Goal: Complete application form: Complete application form

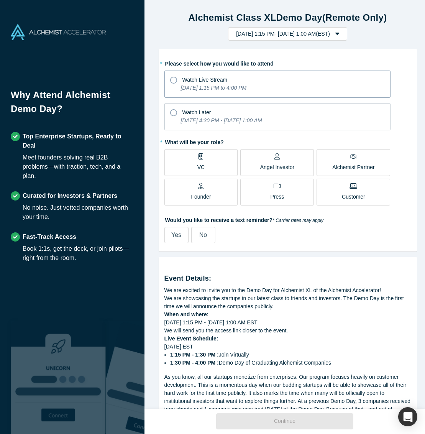
click at [173, 80] on icon at bounding box center [173, 80] width 7 height 7
click at [0, 0] on input "Watch Live Stream [DATE] 1:15 PM to 4:00 PM" at bounding box center [0, 0] width 0 height 0
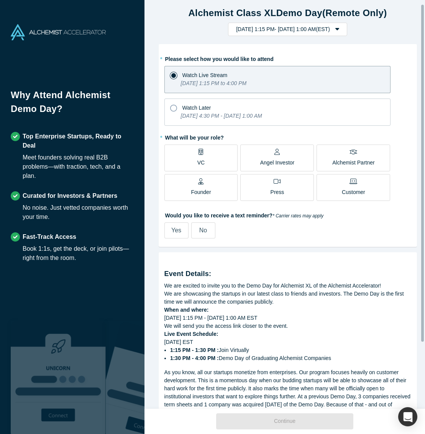
scroll to position [6, 0]
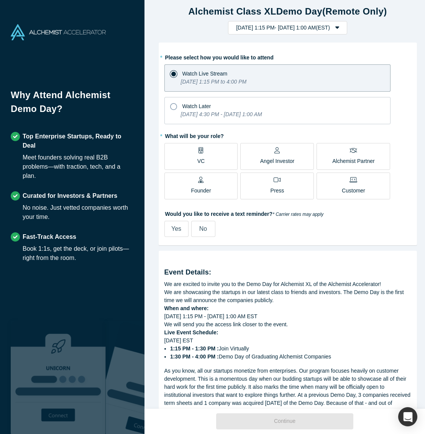
click at [206, 187] on p "Founder" at bounding box center [201, 191] width 20 height 8
click at [0, 0] on input "Founder" at bounding box center [0, 0] width 0 height 0
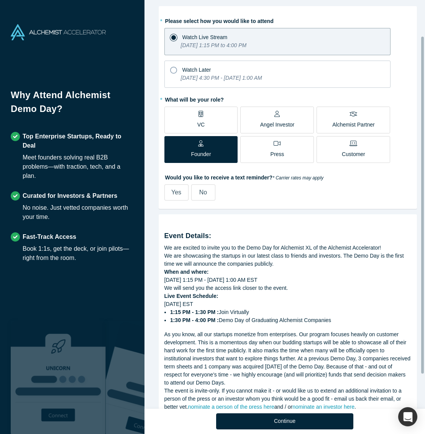
scroll to position [44, 0]
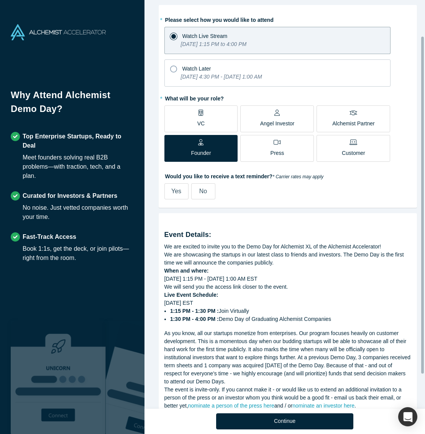
click at [195, 195] on label "No" at bounding box center [203, 191] width 24 height 16
click at [0, 0] on input "No" at bounding box center [0, 0] width 0 height 0
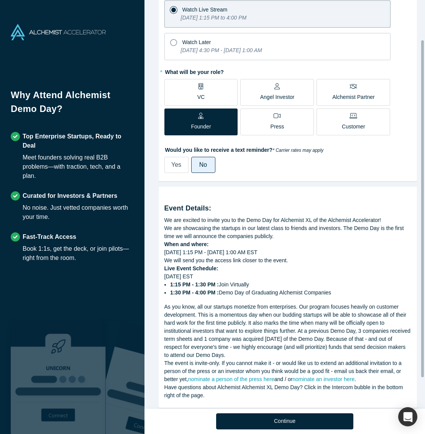
scroll to position [86, 0]
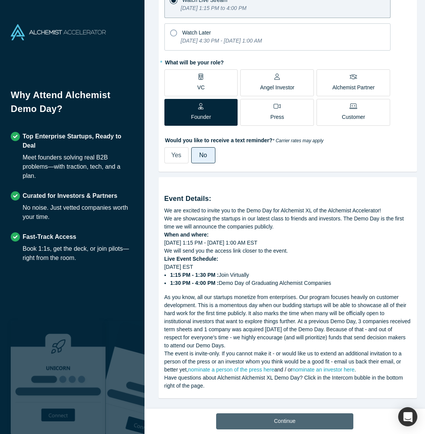
click at [296, 419] on button "Continue" at bounding box center [284, 422] width 137 height 16
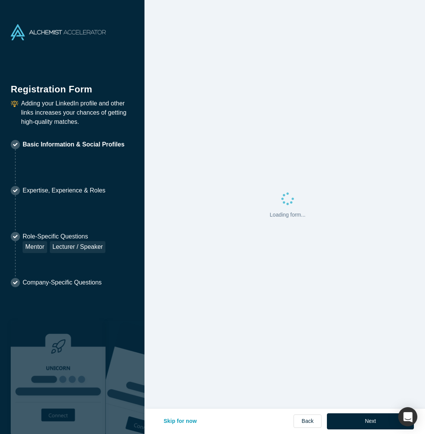
select select "US"
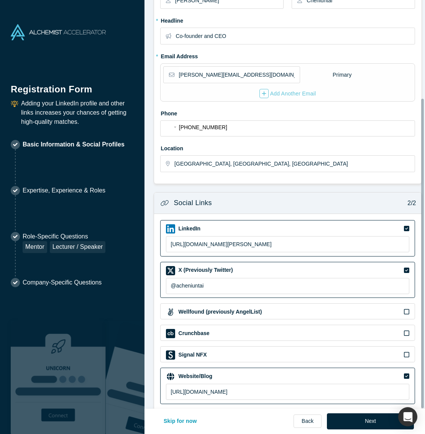
scroll to position [129, 0]
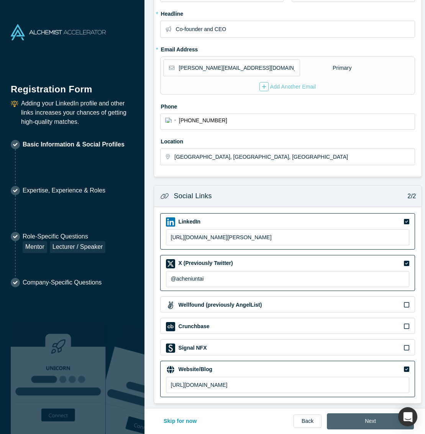
click at [371, 418] on button "Next" at bounding box center [370, 422] width 87 height 16
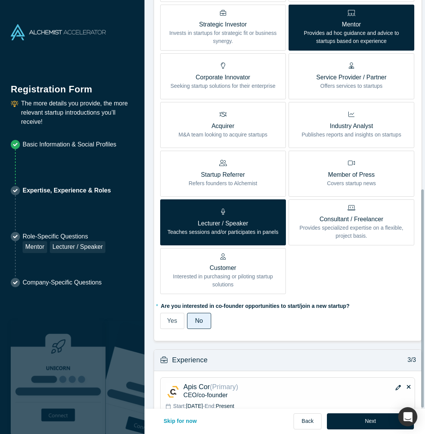
scroll to position [355, 0]
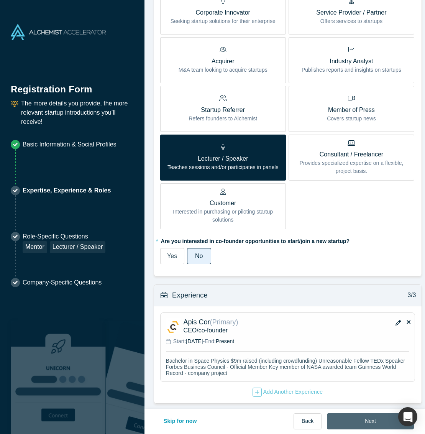
click at [348, 426] on button "Next" at bounding box center [370, 422] width 87 height 16
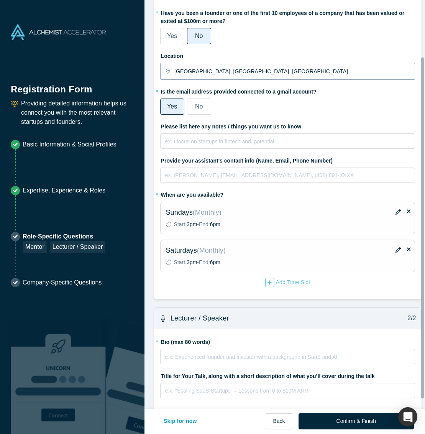
scroll to position [79, 0]
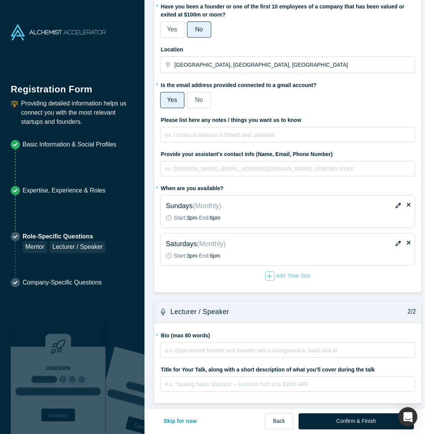
click at [231, 242] on p "Saturdays ( Monthly )" at bounding box center [257, 244] width 183 height 10
click at [368, 426] on button "Confirm & Finish" at bounding box center [356, 422] width 115 height 16
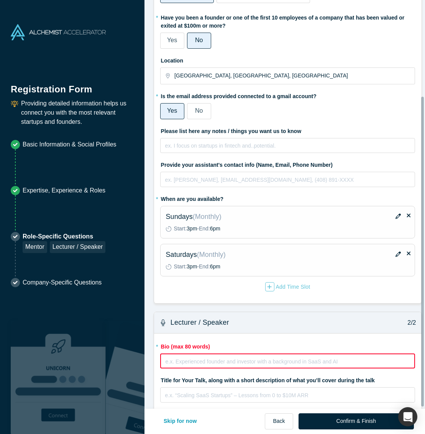
scroll to position [129, 0]
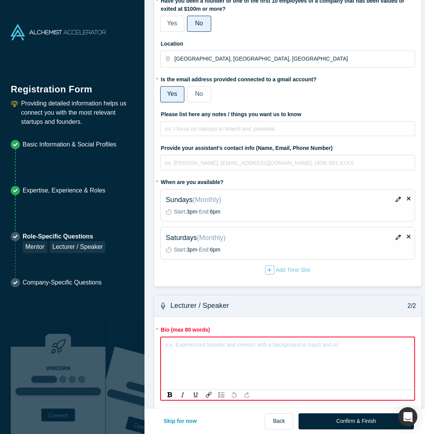
click at [212, 348] on div "e.x. Experienced founder and investor with a background in SaaS and AI" at bounding box center [288, 344] width 245 height 8
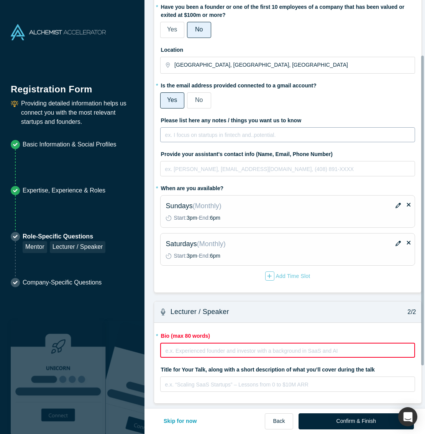
scroll to position [0, 0]
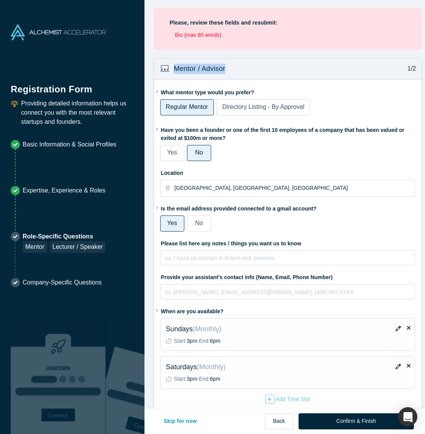
drag, startPoint x: 153, startPoint y: 58, endPoint x: 168, endPoint y: 75, distance: 22.8
click at [169, 76] on div "Mentor / Advisor 1/2 * What mentor type would you prefer? Regular Mentor Direct…" at bounding box center [288, 237] width 269 height 359
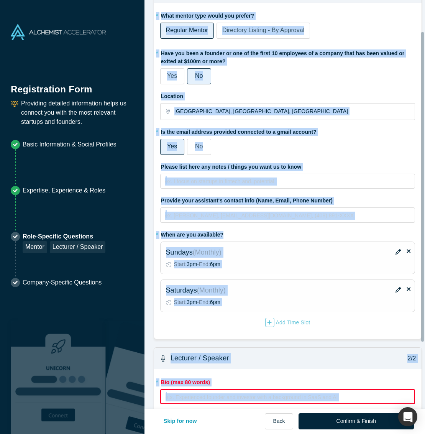
scroll to position [129, 0]
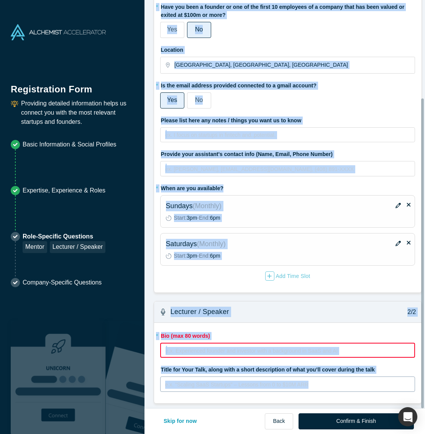
drag, startPoint x: 158, startPoint y: 63, endPoint x: 355, endPoint y: 382, distance: 374.8
click at [355, 382] on form "Mentor / Advisor 1/2 * What mentor type would you prefer? Regular Mentor Direct…" at bounding box center [288, 170] width 287 height 470
copy form "Mentor / Advisor 1/2 * What mentor type would you prefer? Regular Mentor Direct…"
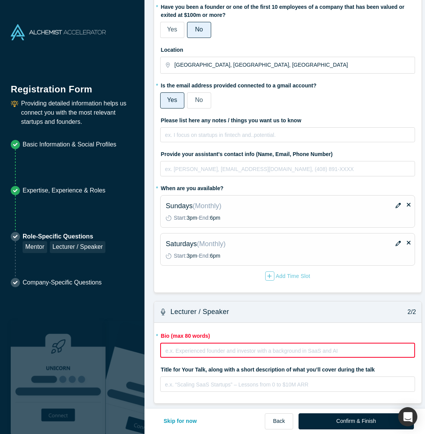
click at [23, 147] on p "Basic Information & Social Profiles" at bounding box center [70, 144] width 94 height 9
click at [18, 146] on icon at bounding box center [15, 144] width 9 height 9
click at [288, 424] on button "Back" at bounding box center [279, 422] width 28 height 16
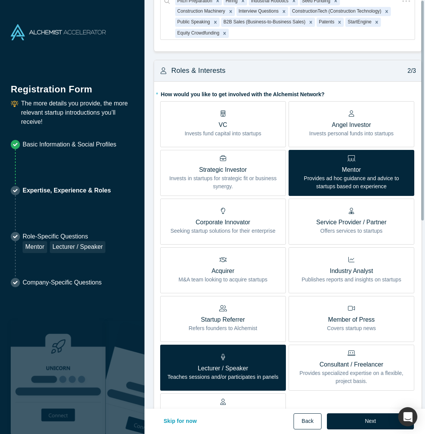
scroll to position [0, 0]
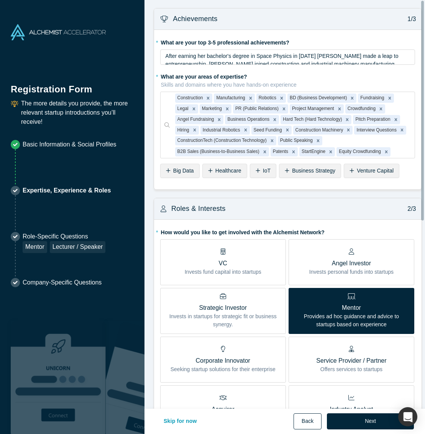
click at [288, 424] on div "Skip for now Back Next" at bounding box center [285, 422] width 259 height 16
click at [313, 427] on button "Back" at bounding box center [308, 422] width 28 height 16
select select "US"
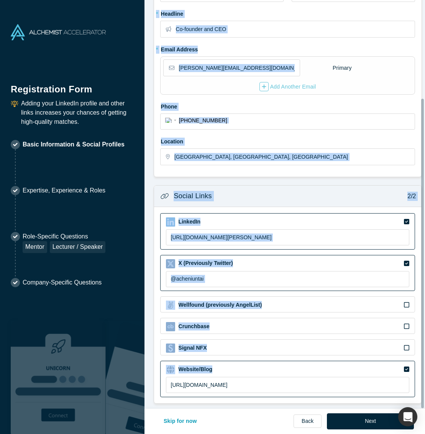
scroll to position [129, 0]
drag, startPoint x: 157, startPoint y: 13, endPoint x: 293, endPoint y: 400, distance: 409.9
click at [293, 400] on div "Contact Info 1/2 Zoom Save Remove Upload New * First name [PERSON_NAME] * Last …" at bounding box center [288, 207] width 287 height 415
copy form "Loremip Dolo 4/0 Sita Cons Adipis Elitse Doe * Tempo inci * Utla etdo * Magnaal…"
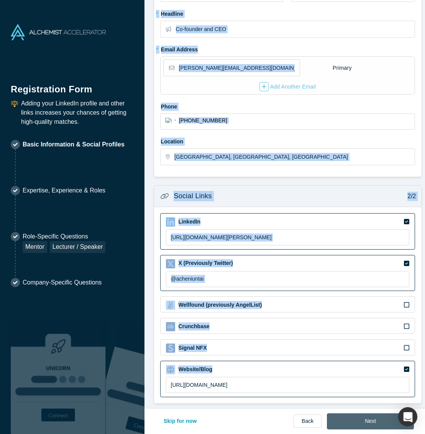
click at [385, 427] on button "Next" at bounding box center [370, 422] width 87 height 16
click at [366, 424] on div "Next" at bounding box center [370, 422] width 87 height 16
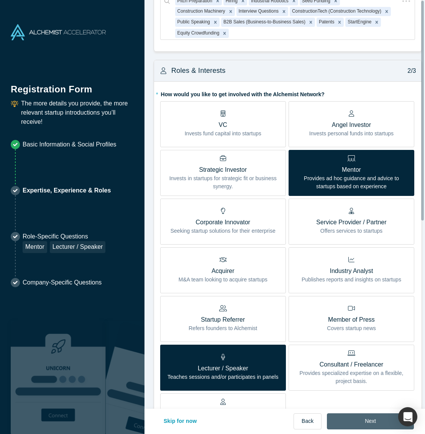
scroll to position [0, 0]
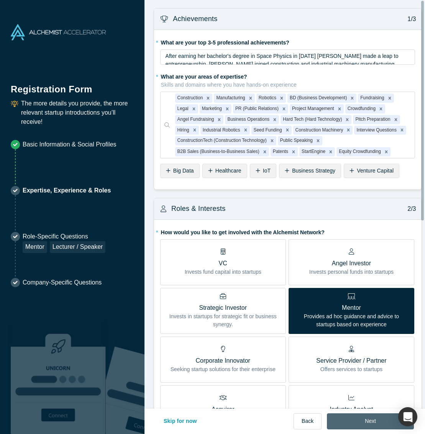
click at [366, 424] on button "Next" at bounding box center [370, 422] width 87 height 16
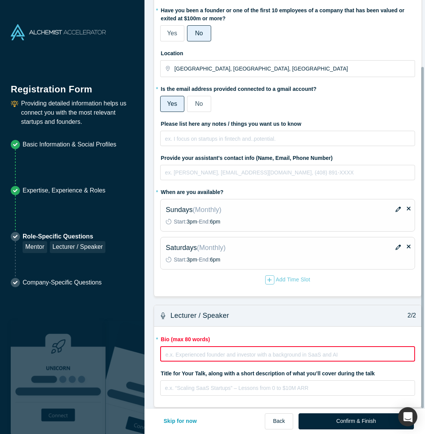
scroll to position [79, 0]
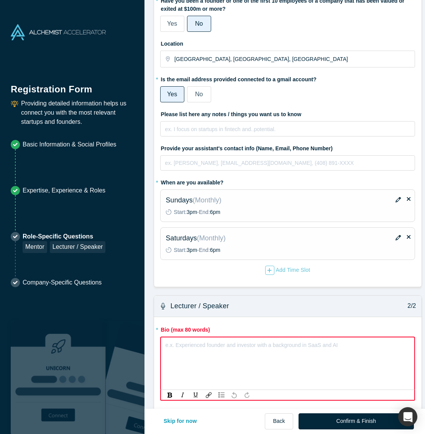
click at [215, 344] on div "rdw-editor" at bounding box center [288, 344] width 244 height 8
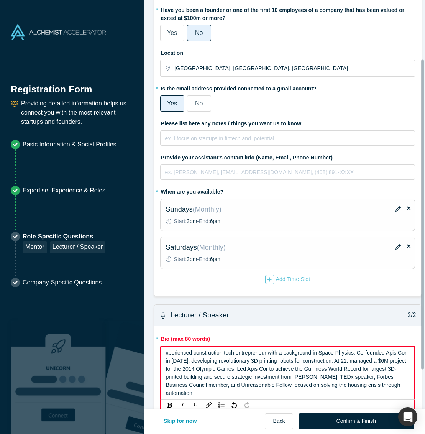
scroll to position [70, 0]
click at [162, 353] on div "xperienced construction tech entrepreneur with a background in Space Physics. C…" at bounding box center [287, 373] width 255 height 54
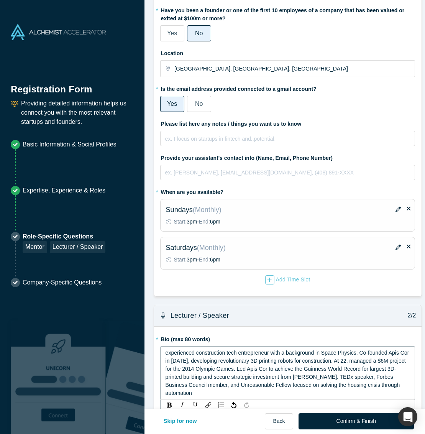
click at [222, 373] on div "experienced construction tech entrepreneur with a background in Space Physics. …" at bounding box center [288, 373] width 245 height 48
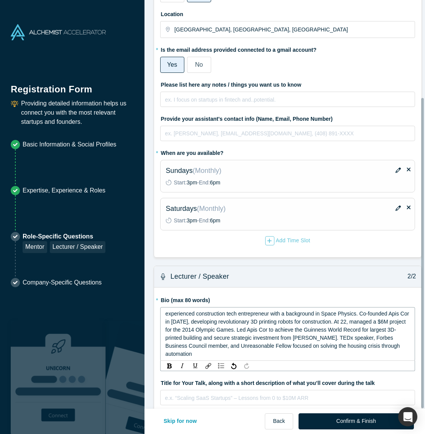
scroll to position [128, 0]
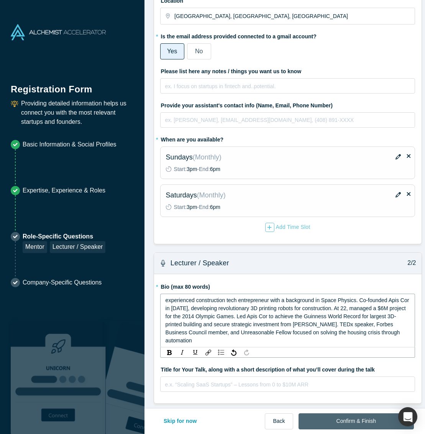
click at [337, 420] on button "Confirm & Finish" at bounding box center [356, 422] width 115 height 16
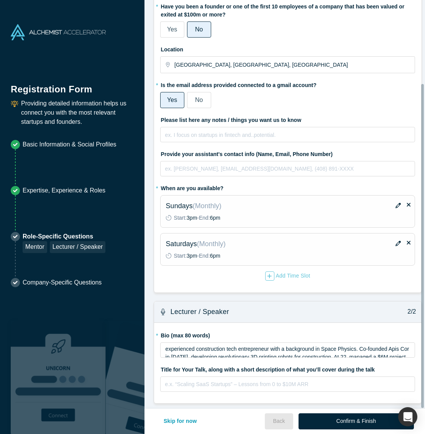
scroll to position [79, 0]
